Goal: Use online tool/utility: Utilize a website feature to perform a specific function

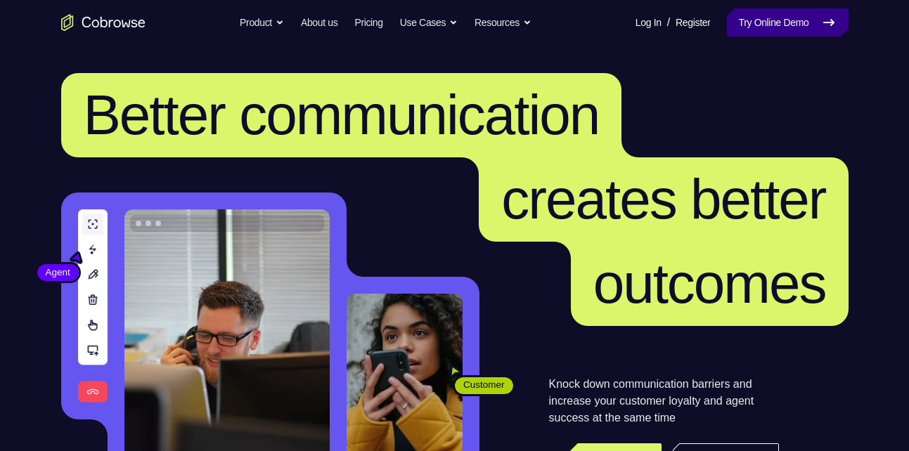
click at [761, 26] on link "Try Online Demo" at bounding box center [787, 22] width 121 height 28
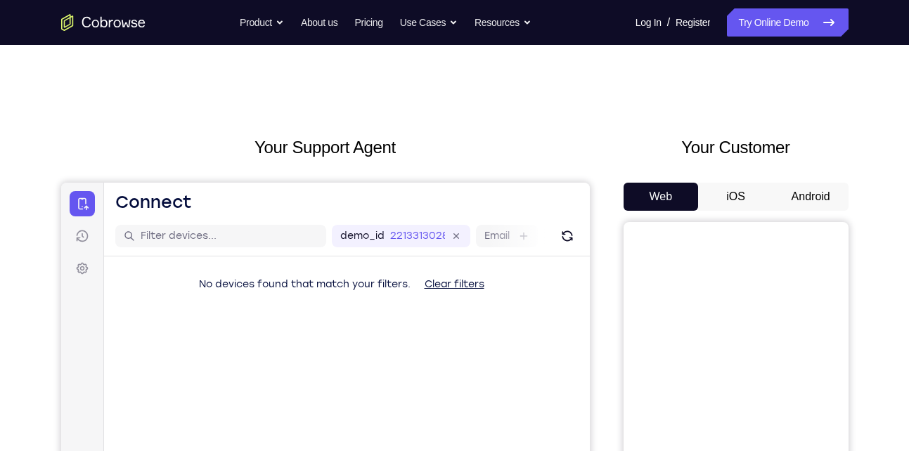
scroll to position [76, 0]
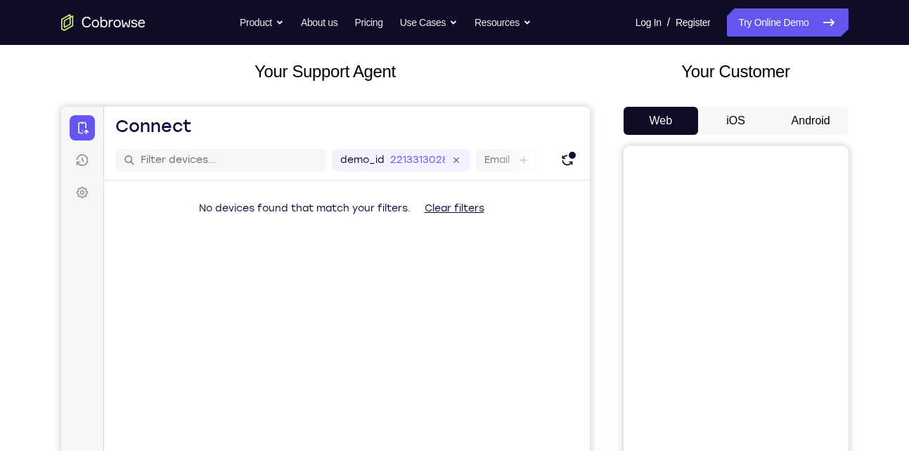
click at [725, 124] on button "iOS" at bounding box center [735, 121] width 75 height 28
click at [811, 128] on button "Android" at bounding box center [810, 121] width 75 height 28
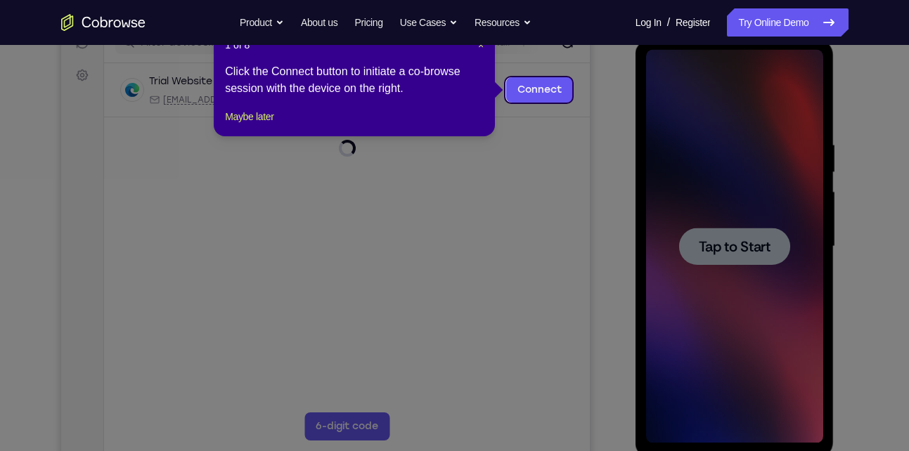
scroll to position [0, 0]
click at [478, 48] on span "×" at bounding box center [481, 44] width 6 height 11
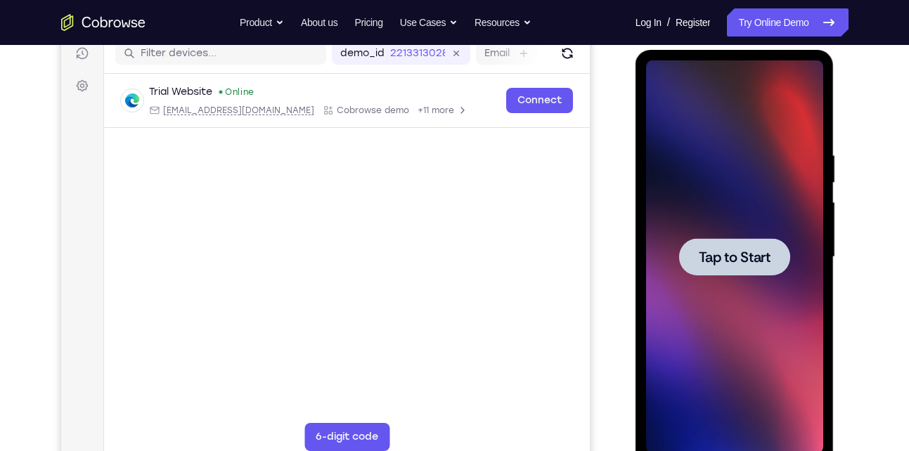
click at [737, 250] on span "Tap to Start" at bounding box center [735, 257] width 72 height 14
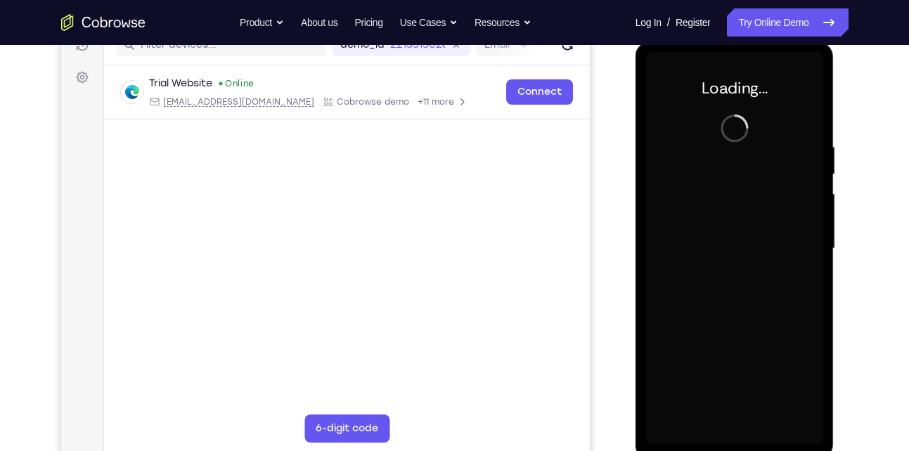
scroll to position [192, 0]
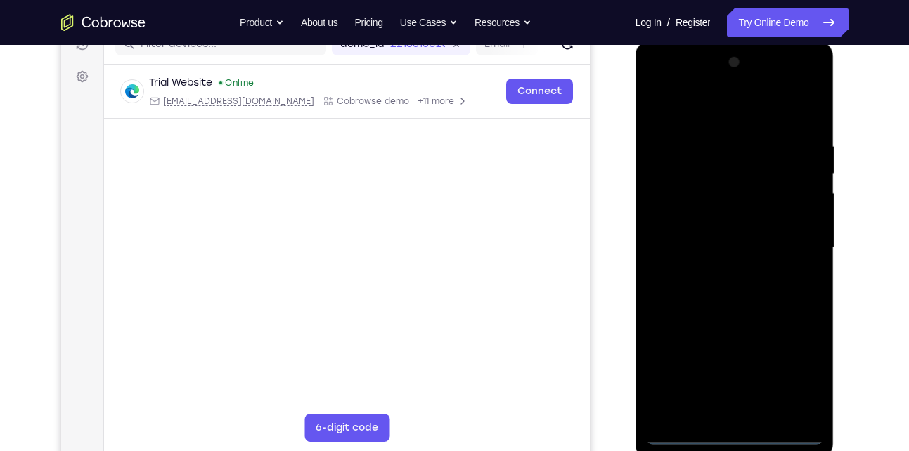
click at [731, 439] on div at bounding box center [734, 248] width 177 height 394
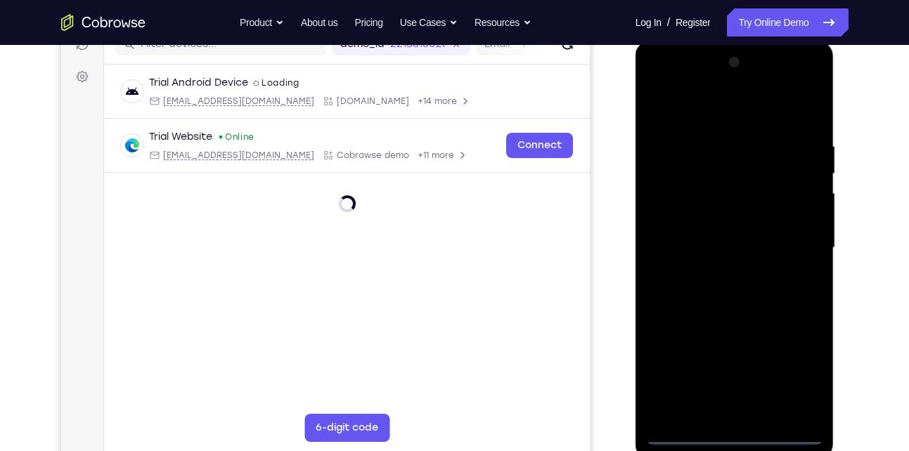
drag, startPoint x: 731, startPoint y: 439, endPoint x: 799, endPoint y: 375, distance: 93.0
click at [799, 375] on div at bounding box center [734, 248] width 177 height 394
click at [732, 437] on div at bounding box center [734, 248] width 177 height 394
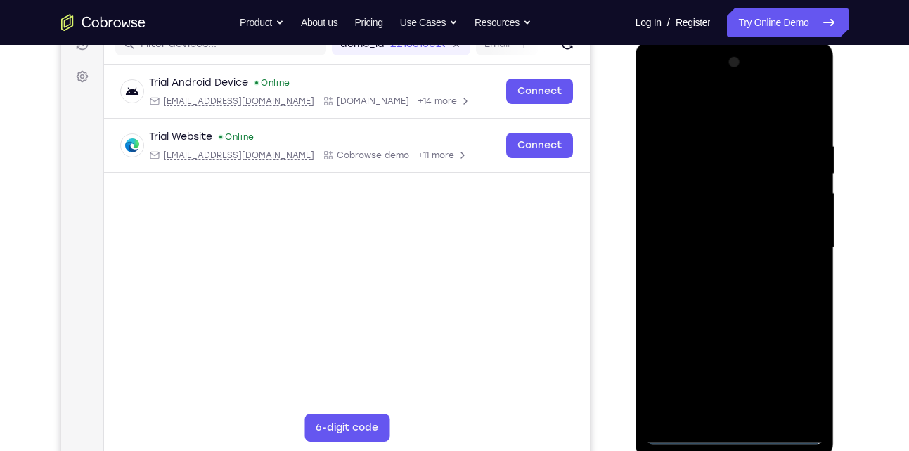
click at [732, 437] on div at bounding box center [734, 248] width 177 height 394
click at [794, 379] on div at bounding box center [734, 248] width 177 height 394
click at [708, 107] on div at bounding box center [734, 248] width 177 height 394
click at [796, 238] on div at bounding box center [734, 248] width 177 height 394
click at [718, 272] on div at bounding box center [734, 248] width 177 height 394
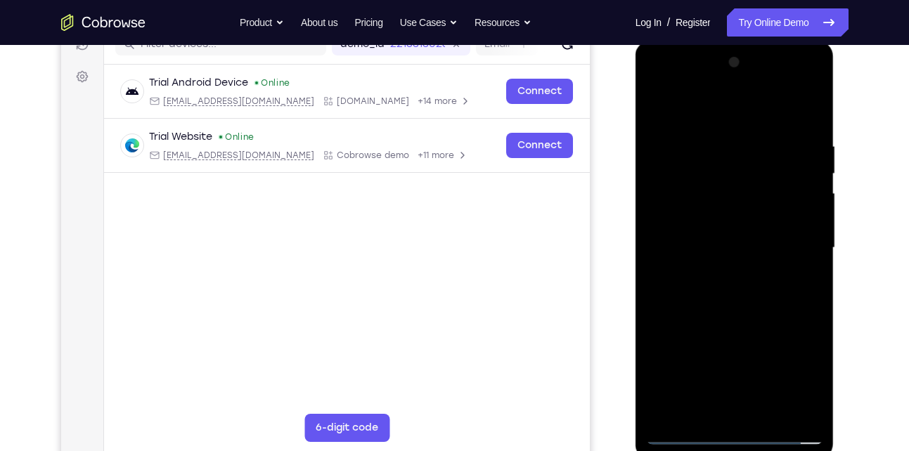
click at [725, 316] on div at bounding box center [734, 248] width 177 height 394
click at [709, 274] on div at bounding box center [734, 248] width 177 height 394
click at [694, 240] on div at bounding box center [734, 248] width 177 height 394
click at [701, 262] on div at bounding box center [734, 248] width 177 height 394
click at [739, 332] on div at bounding box center [734, 248] width 177 height 394
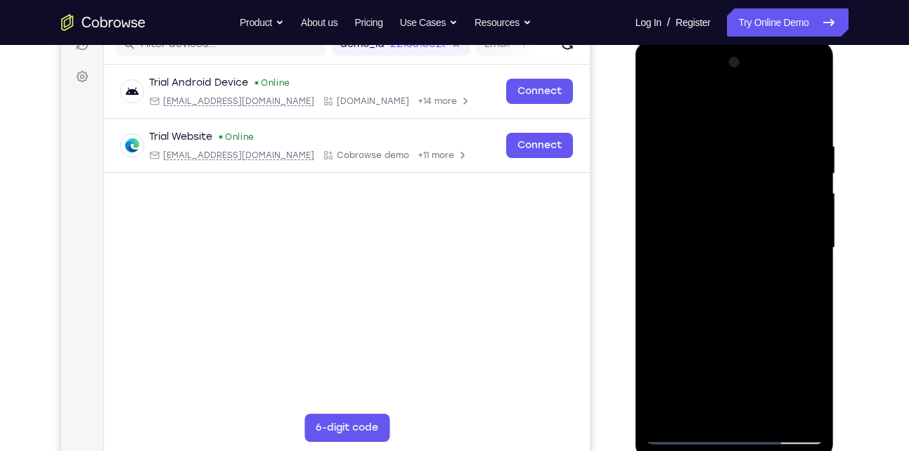
click at [795, 233] on div at bounding box center [734, 248] width 177 height 394
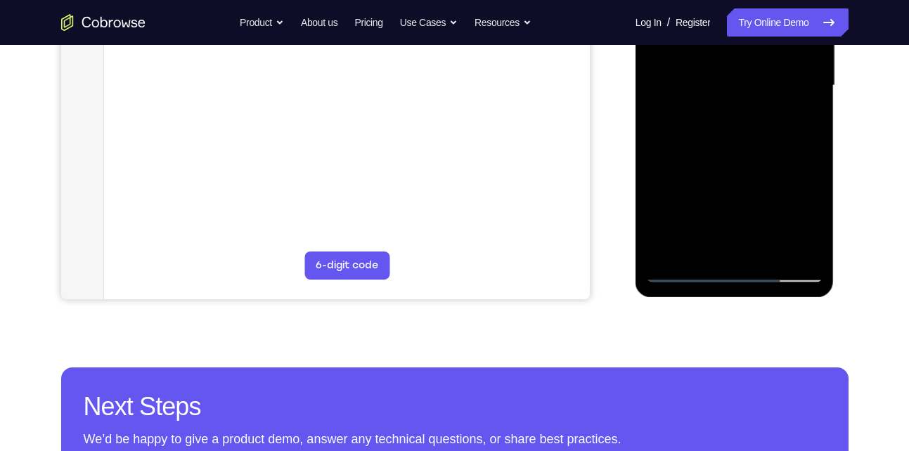
scroll to position [356, 0]
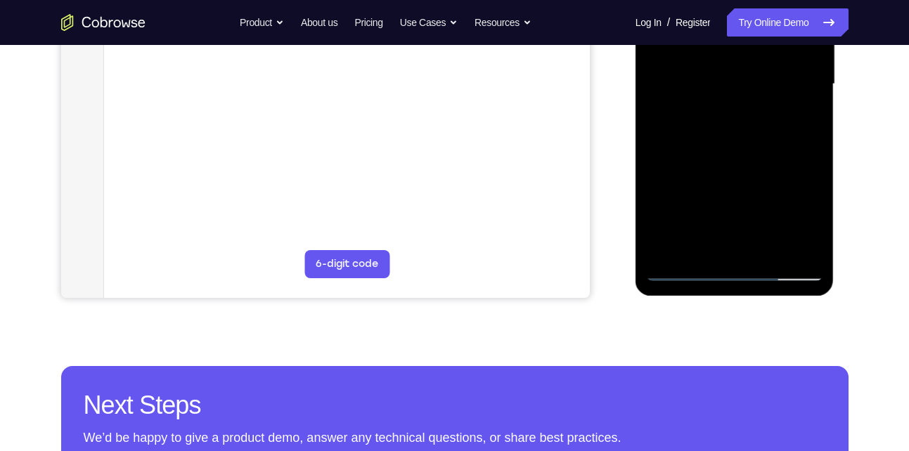
click at [753, 280] on div at bounding box center [734, 85] width 177 height 394
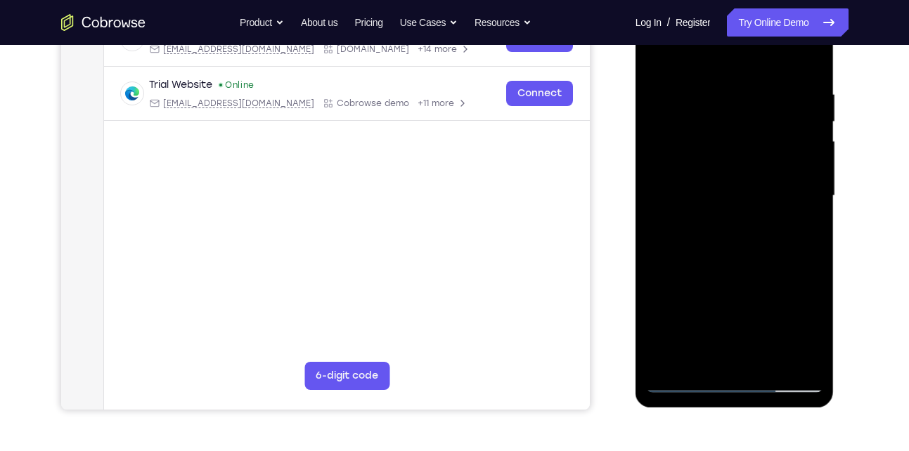
scroll to position [218, 0]
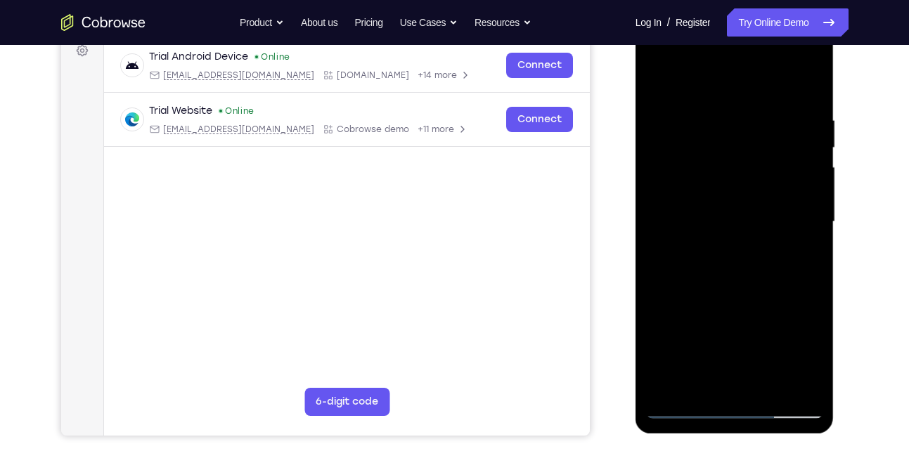
click at [723, 388] on div at bounding box center [734, 222] width 177 height 394
click at [800, 192] on div at bounding box center [734, 222] width 177 height 394
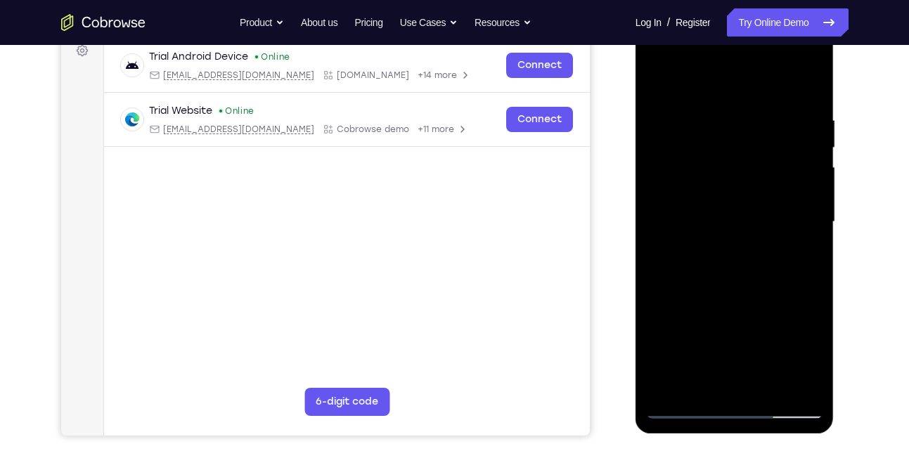
click at [800, 192] on div at bounding box center [734, 222] width 177 height 394
click at [802, 221] on div at bounding box center [734, 222] width 177 height 394
click at [804, 190] on div at bounding box center [734, 222] width 177 height 394
click at [760, 415] on div at bounding box center [734, 222] width 177 height 394
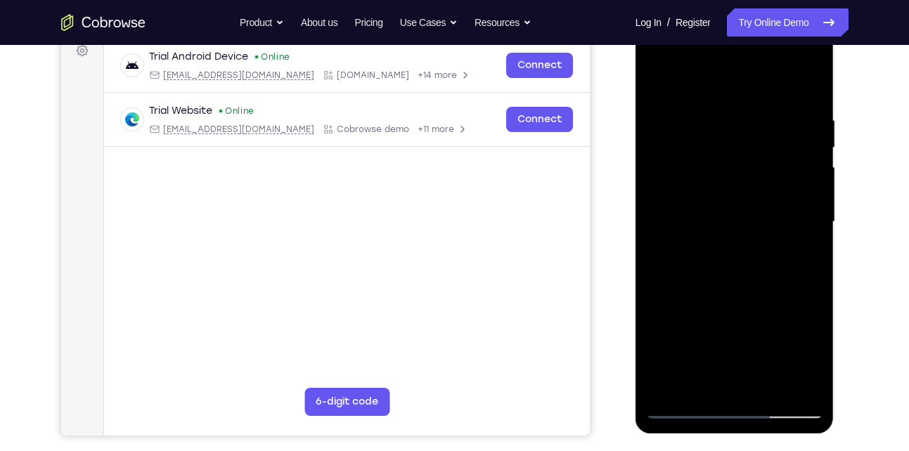
click at [760, 415] on div at bounding box center [734, 222] width 177 height 394
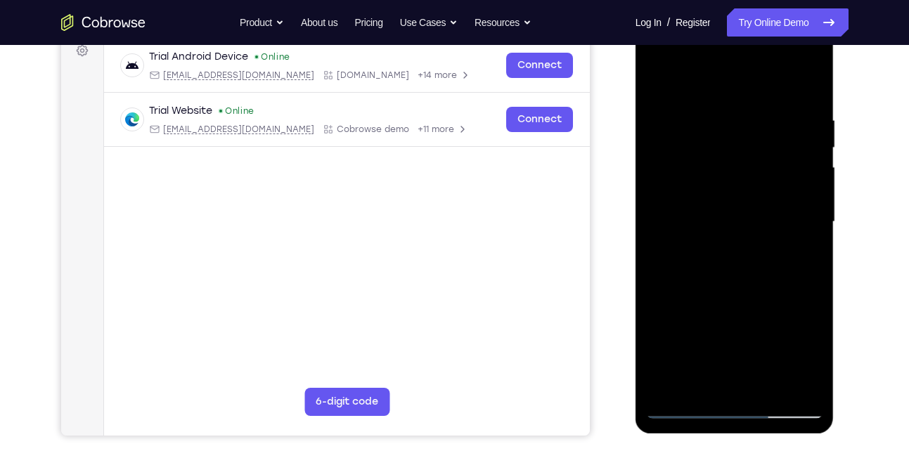
click at [760, 415] on div at bounding box center [734, 222] width 177 height 394
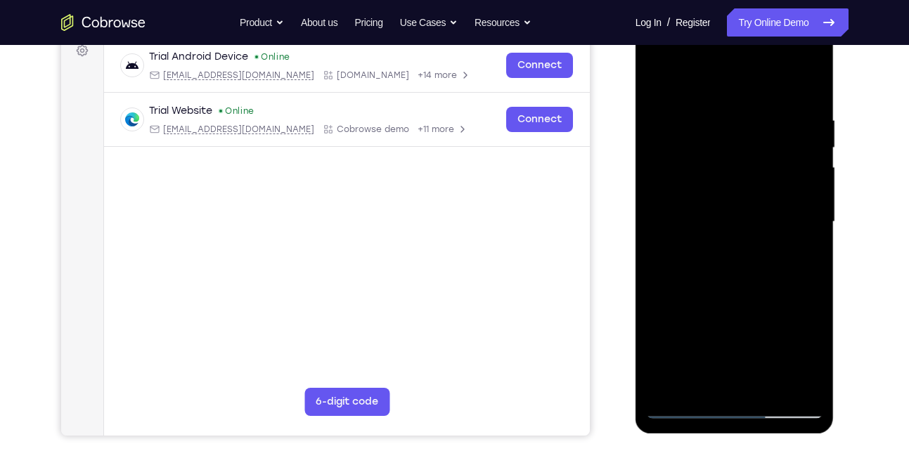
click at [782, 160] on div at bounding box center [734, 222] width 177 height 394
click at [807, 192] on div at bounding box center [734, 222] width 177 height 394
click at [757, 415] on div at bounding box center [734, 222] width 177 height 394
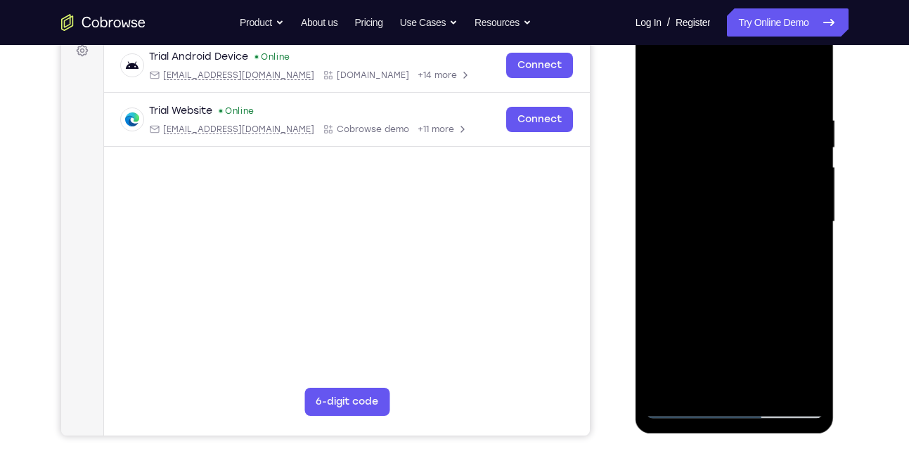
click at [757, 415] on div at bounding box center [734, 222] width 177 height 394
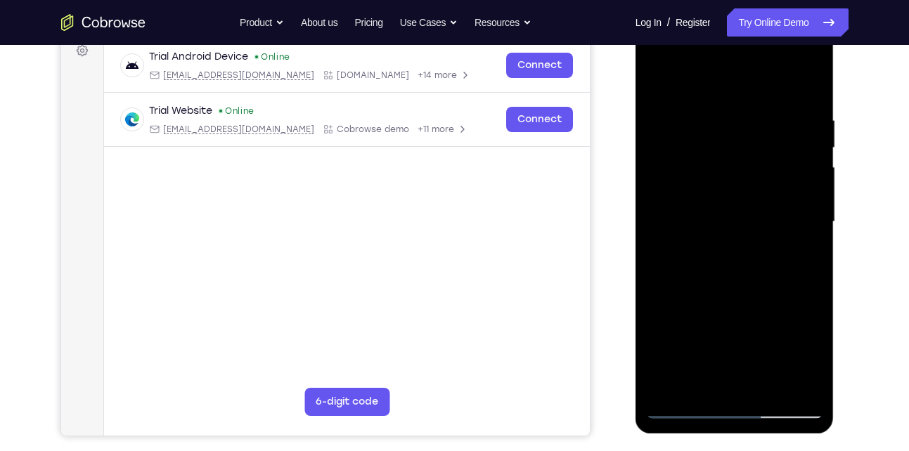
click at [757, 415] on div at bounding box center [734, 222] width 177 height 394
click at [751, 263] on div at bounding box center [734, 222] width 177 height 394
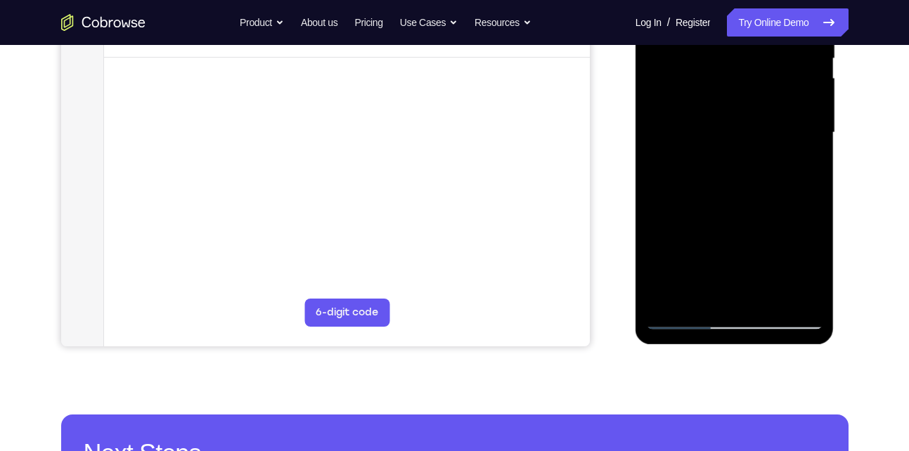
click at [701, 328] on div at bounding box center [734, 133] width 177 height 394
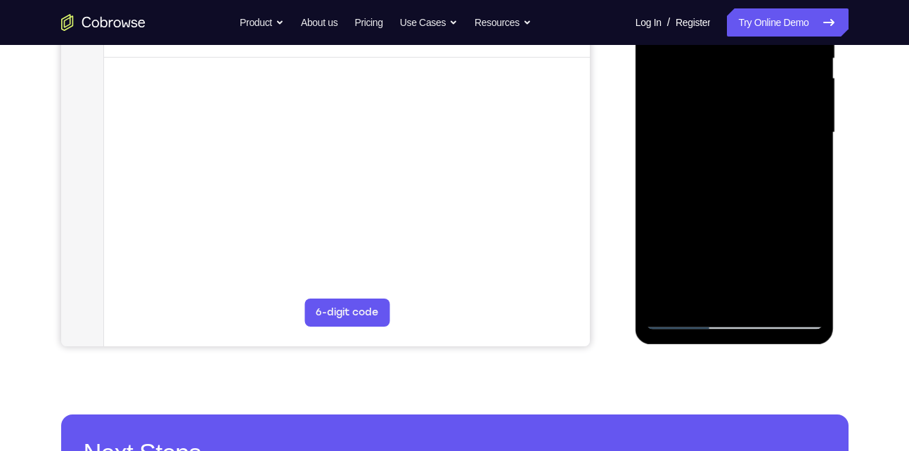
click at [701, 328] on div at bounding box center [734, 133] width 177 height 394
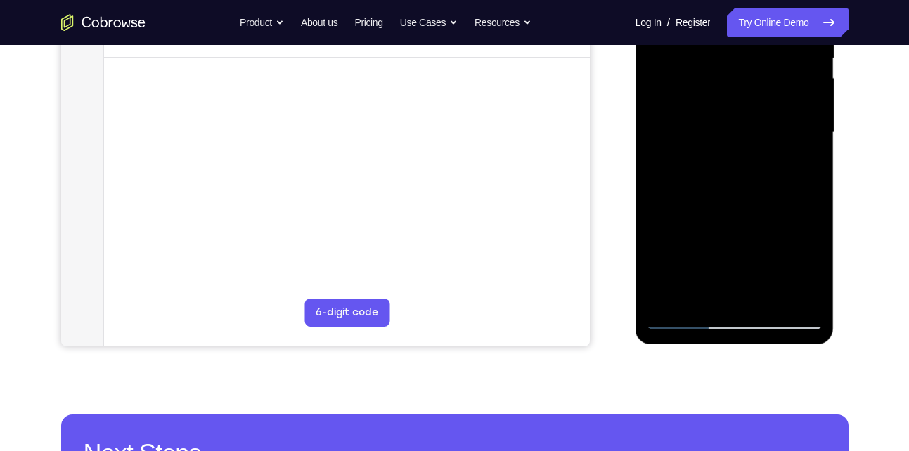
click at [701, 328] on div at bounding box center [734, 133] width 177 height 394
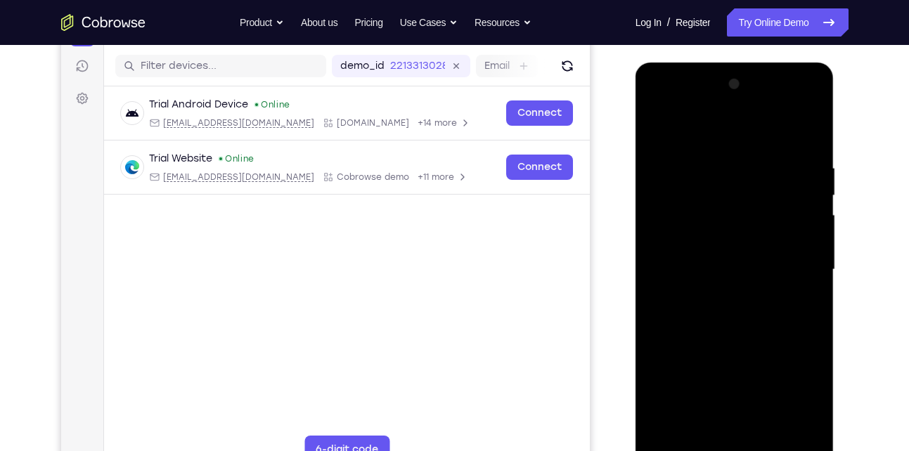
scroll to position [200, 0]
